Goal: Task Accomplishment & Management: Manage account settings

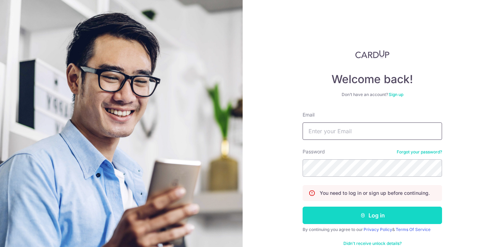
type input "[EMAIL_ADDRESS][DOMAIN_NAME]"
click at [382, 212] on button "Log in" at bounding box center [371, 215] width 139 height 17
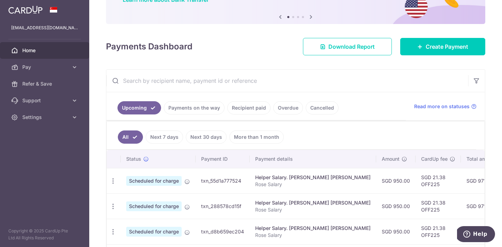
scroll to position [66, 0]
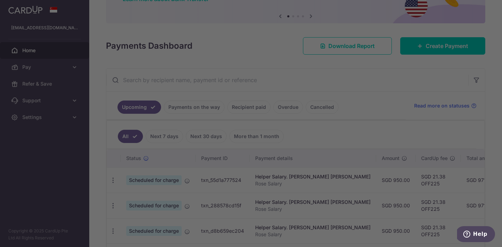
click at [389, 120] on div at bounding box center [253, 125] width 507 height 250
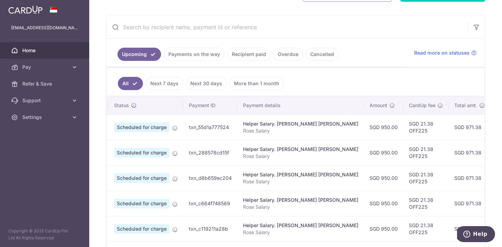
scroll to position [0, 0]
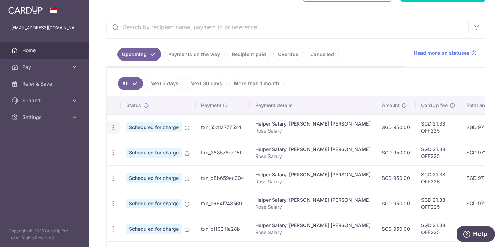
click at [111, 128] on icon "button" at bounding box center [112, 127] width 7 height 7
click at [123, 145] on link "Update payment" at bounding box center [143, 146] width 72 height 17
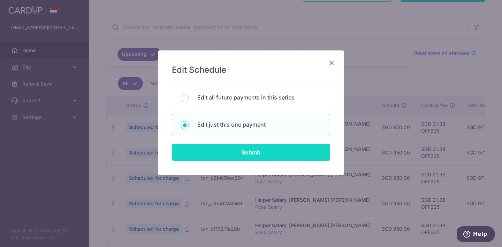
click at [243, 149] on input "Submit" at bounding box center [251, 152] width 158 height 17
radio input "true"
type input "950.00"
type input "[DATE]"
type input "Rose Salary"
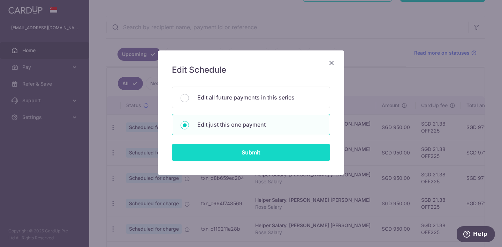
type input "OFF225"
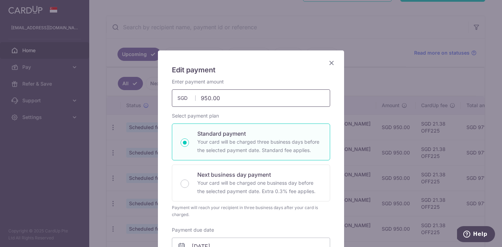
click at [221, 94] on input "950.00" at bounding box center [251, 98] width 158 height 17
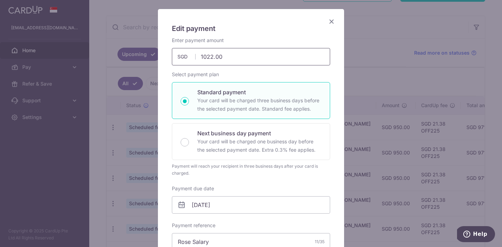
scroll to position [42, 0]
type input "1,022.00"
click at [269, 180] on div "Enter payment amount 1,022.00 1022.00 SGD To change the payment amount, please …" at bounding box center [251, 194] width 158 height 316
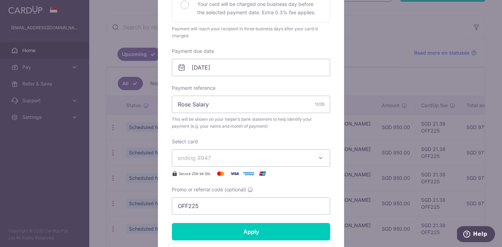
scroll to position [179, 0]
click at [268, 98] on input "Rose Salary" at bounding box center [251, 104] width 158 height 17
click at [269, 106] on input "Rose Salary" at bounding box center [251, 104] width 158 height 17
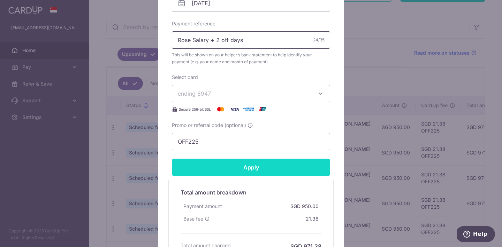
scroll to position [295, 0]
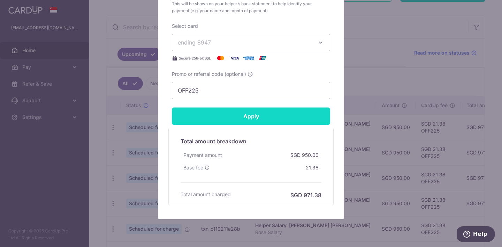
click at [268, 121] on input "Apply" at bounding box center [251, 116] width 158 height 17
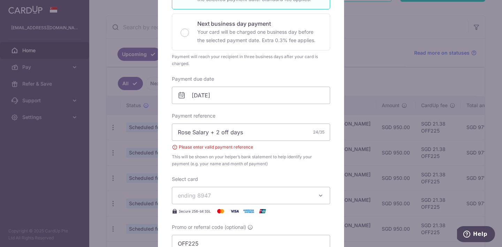
scroll to position [148, 0]
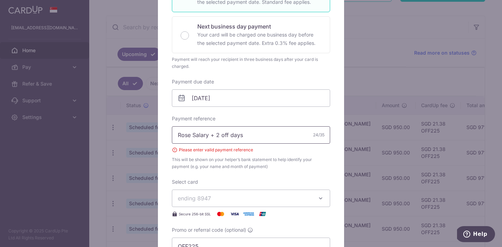
click at [264, 136] on input "Rose Salary + 2 off days" at bounding box center [251, 134] width 158 height 17
click at [212, 137] on input "Rose Salary + 2 off days" at bounding box center [251, 134] width 158 height 17
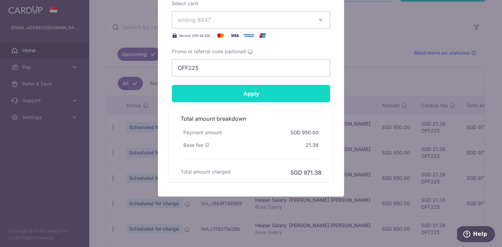
type input "Rose Salary and 2 off days"
click at [264, 96] on input "Apply" at bounding box center [251, 93] width 158 height 17
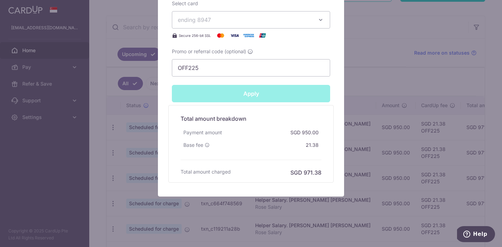
type input "Successfully Applied"
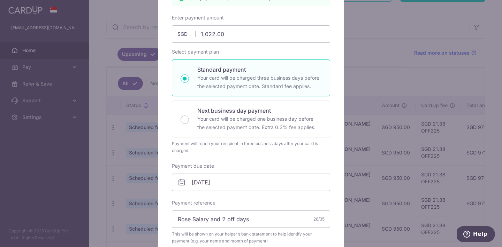
scroll to position [0, 0]
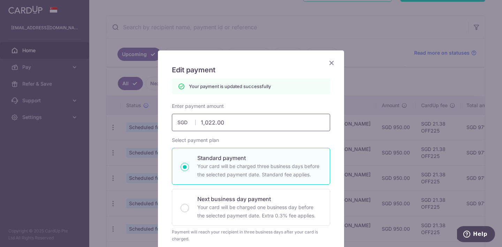
click at [218, 121] on input "1,022.00" at bounding box center [251, 122] width 158 height 17
type input "1023.00"
type input "Apply"
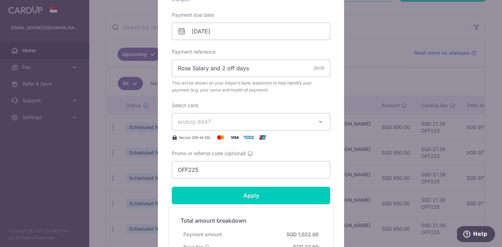
scroll to position [238, 0]
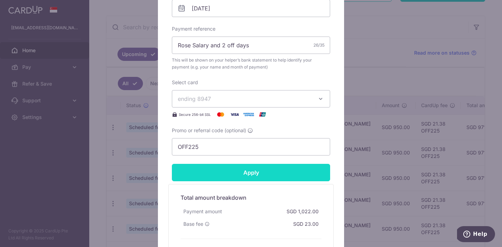
click at [240, 171] on input "Apply" at bounding box center [251, 172] width 158 height 17
type input "1,023.00"
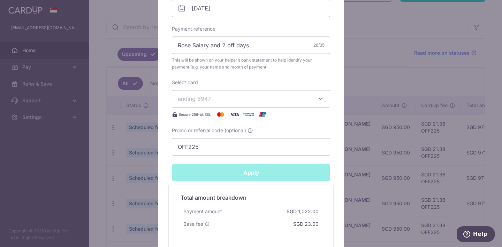
type input "Successfully Applied"
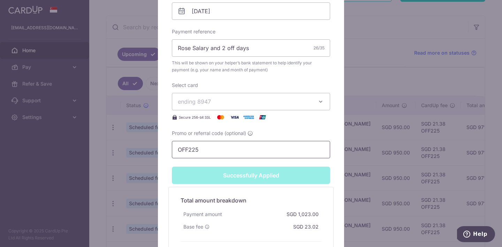
scroll to position [0, 0]
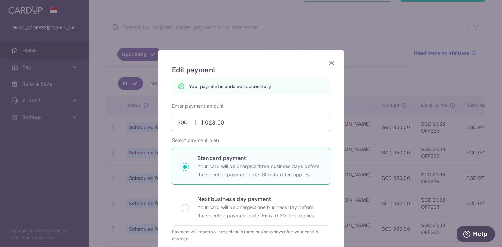
click at [330, 62] on icon "Close" at bounding box center [331, 63] width 8 height 9
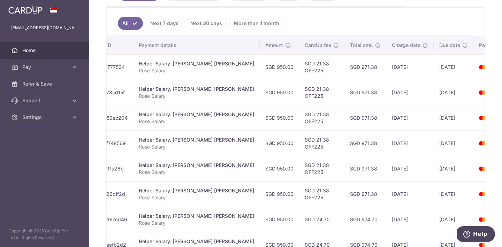
scroll to position [0, 129]
